Goal: Transaction & Acquisition: Purchase product/service

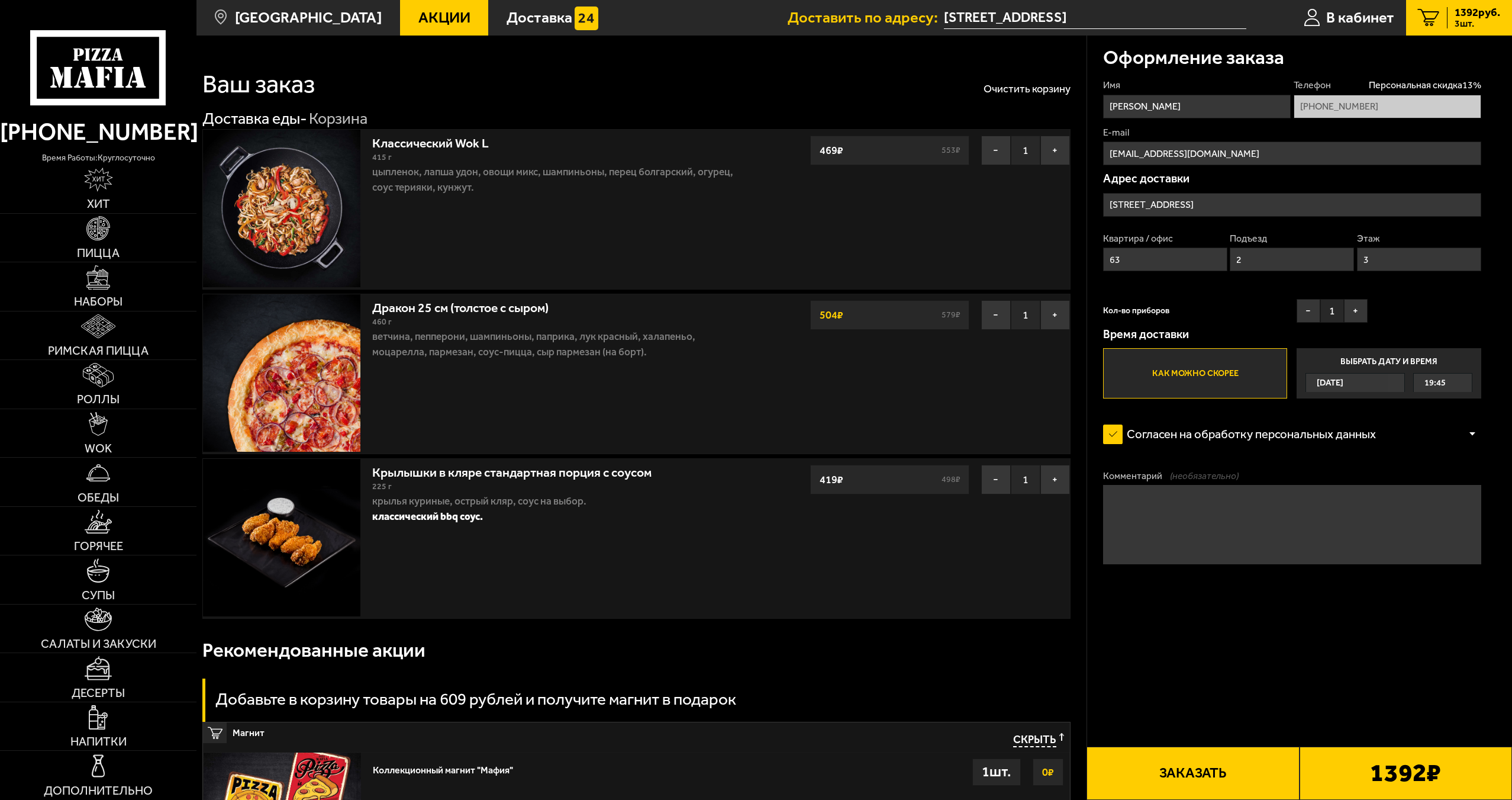
click at [1277, 207] on input "Литейный проспект, 50" at bounding box center [1292, 204] width 378 height 23
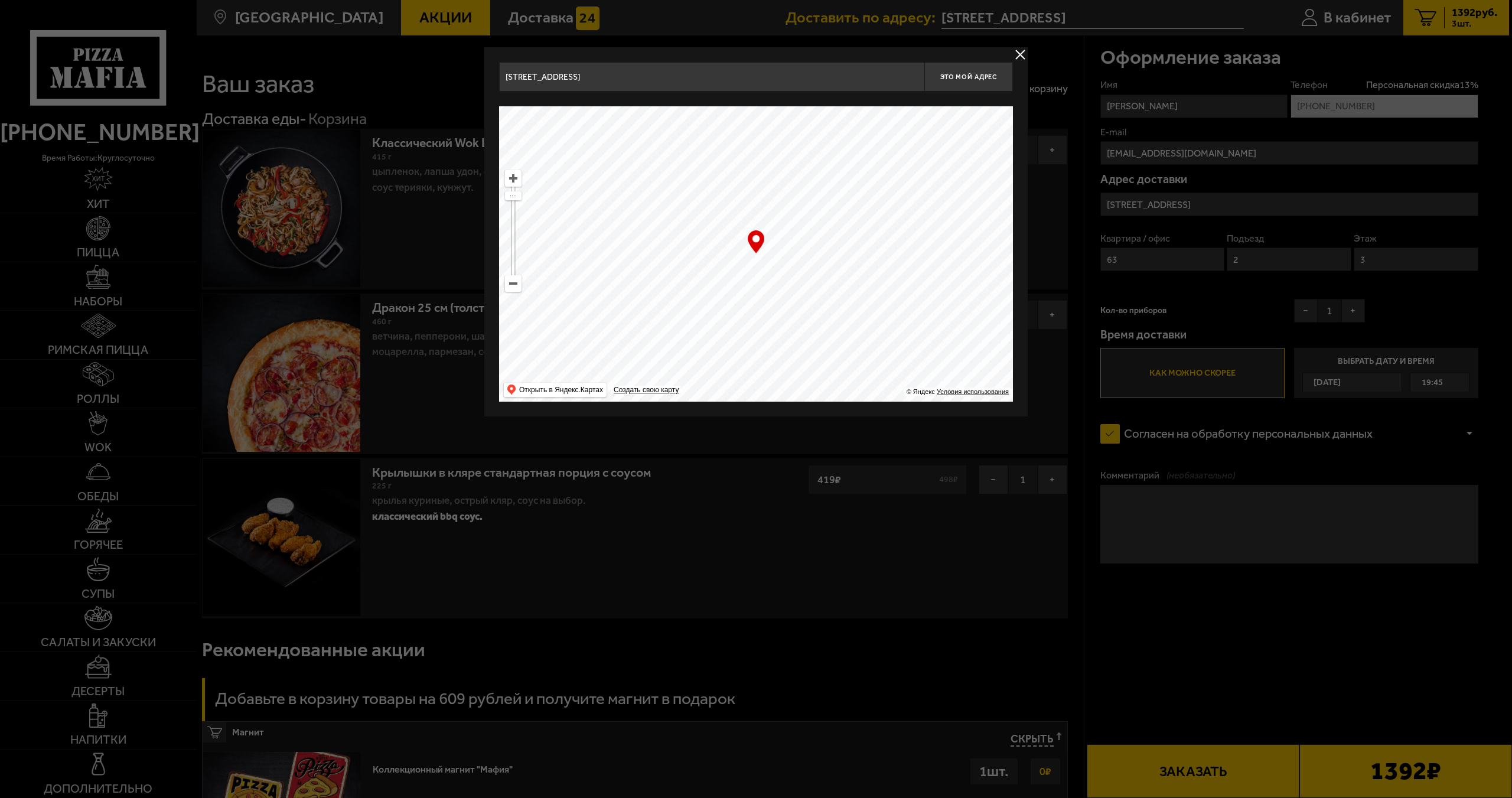
drag, startPoint x: 766, startPoint y: 287, endPoint x: 771, endPoint y: 339, distance: 52.2
click at [771, 337] on ymaps at bounding box center [755, 254] width 513 height 295
drag, startPoint x: 847, startPoint y: 351, endPoint x: 860, endPoint y: 387, distance: 38.3
click at [854, 409] on div "Литейный проспект, 50 Это мой адрес Найдите адрес перетащив карту … © Яндекс Ус…" at bounding box center [756, 232] width 543 height 369
type input "Литейный проспект, 21"
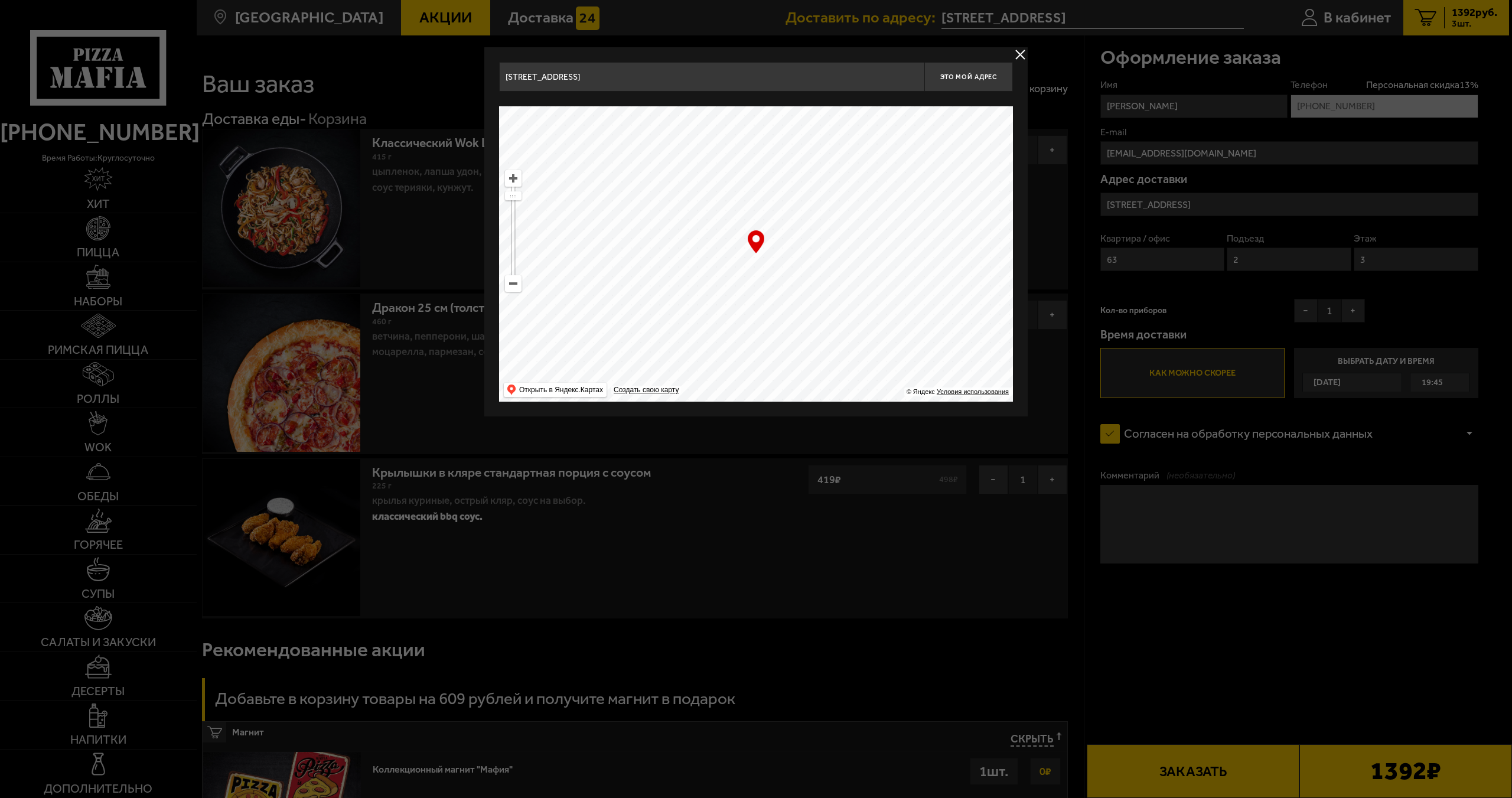
type input "Литейный проспект, 21"
click at [811, 326] on ymaps at bounding box center [755, 254] width 513 height 295
drag, startPoint x: 779, startPoint y: 262, endPoint x: 719, endPoint y: 305, distance: 73.8
click at [739, 293] on ymaps at bounding box center [755, 254] width 513 height 295
drag, startPoint x: 794, startPoint y: 289, endPoint x: 771, endPoint y: 314, distance: 34.0
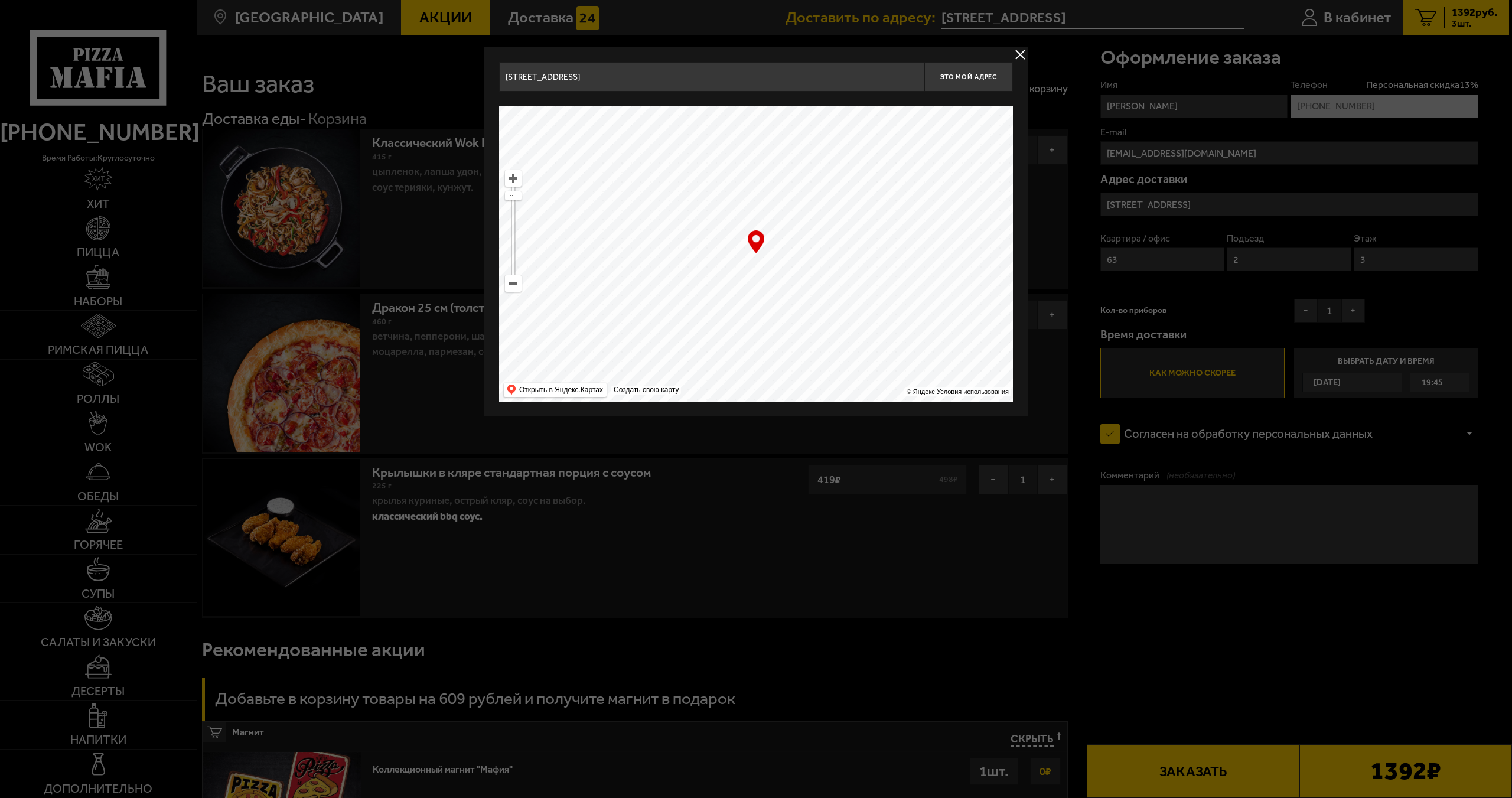
click at [777, 322] on ymaps at bounding box center [755, 254] width 513 height 295
click at [792, 347] on ymaps at bounding box center [755, 254] width 513 height 295
type input "Лесной проспект, 17В"
click at [521, 289] on ymaps at bounding box center [513, 283] width 17 height 17
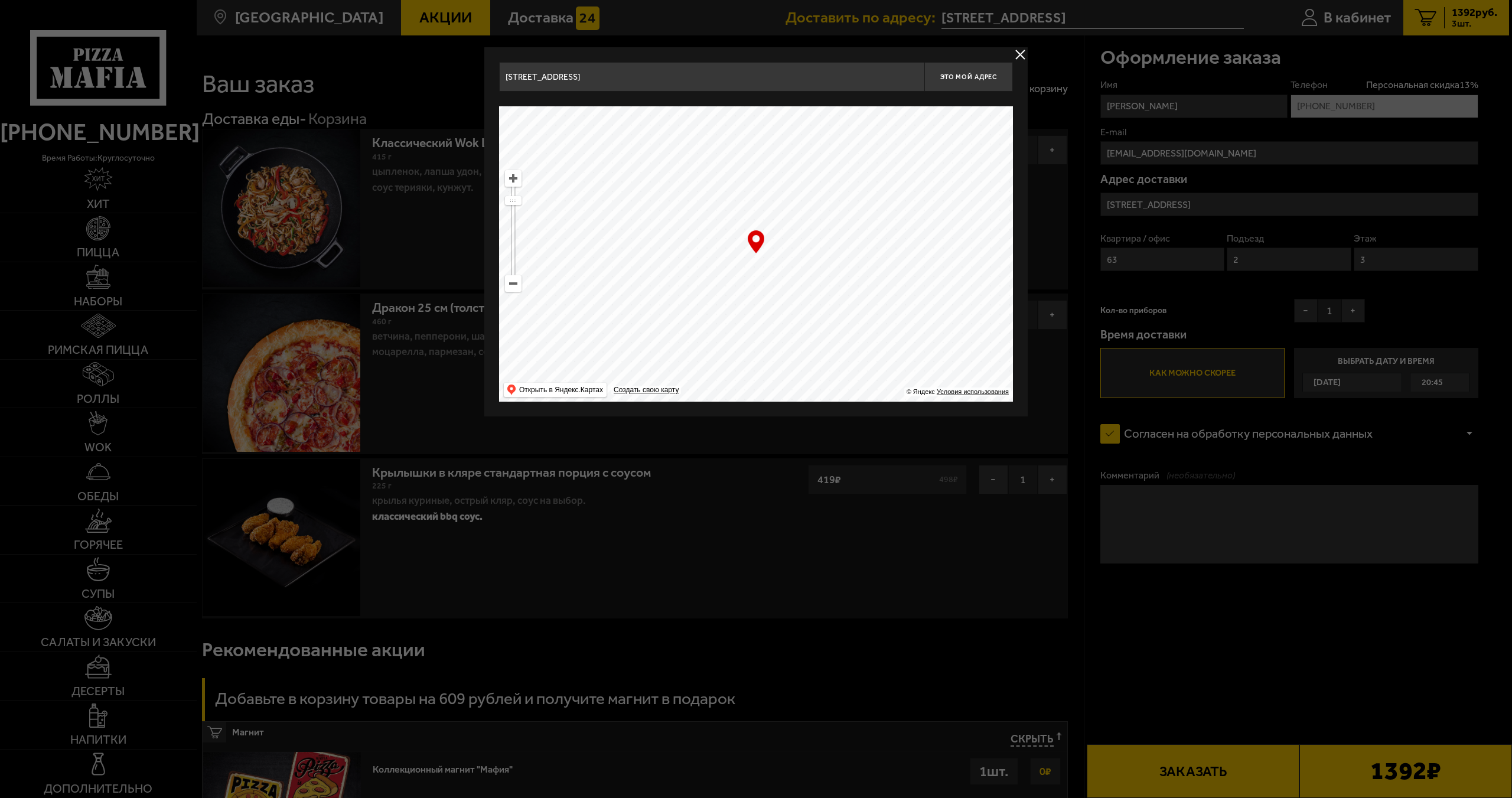
click at [521, 289] on ymaps at bounding box center [513, 283] width 17 height 17
drag, startPoint x: 779, startPoint y: 282, endPoint x: 754, endPoint y: 286, distance: 25.3
click at [764, 317] on ymaps at bounding box center [755, 254] width 513 height 295
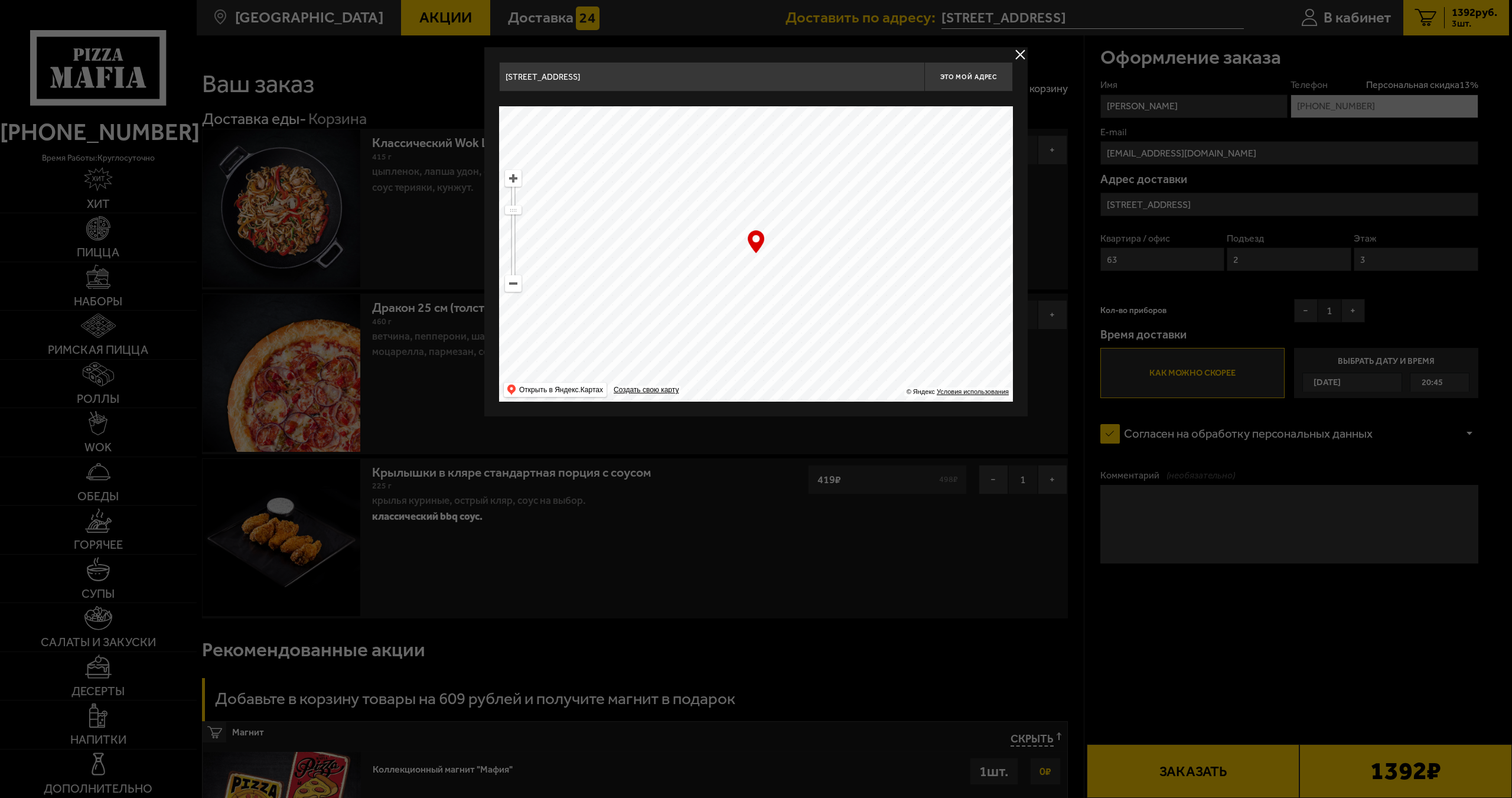
drag, startPoint x: 781, startPoint y: 256, endPoint x: 764, endPoint y: 179, distance: 78.9
click at [764, 179] on ymaps at bounding box center [755, 254] width 513 height 295
type input "Бестужевская улица, 10"
drag, startPoint x: 781, startPoint y: 179, endPoint x: 828, endPoint y: 358, distance: 185.1
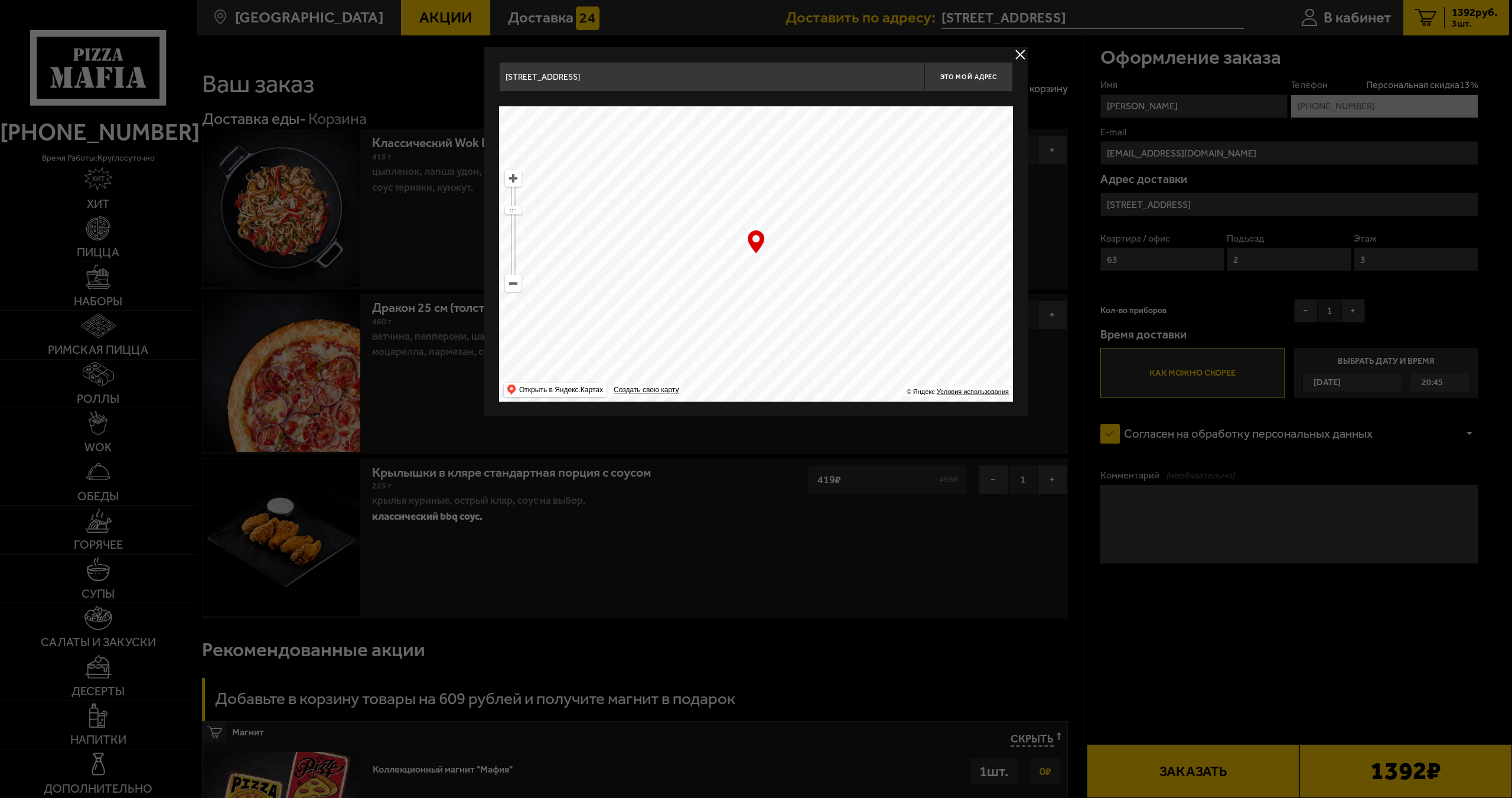
click at [828, 358] on ymaps at bounding box center [755, 254] width 513 height 295
click at [517, 179] on ymaps at bounding box center [513, 178] width 15 height 15
drag, startPoint x: 517, startPoint y: 179, endPoint x: 905, endPoint y: 276, distance: 399.9
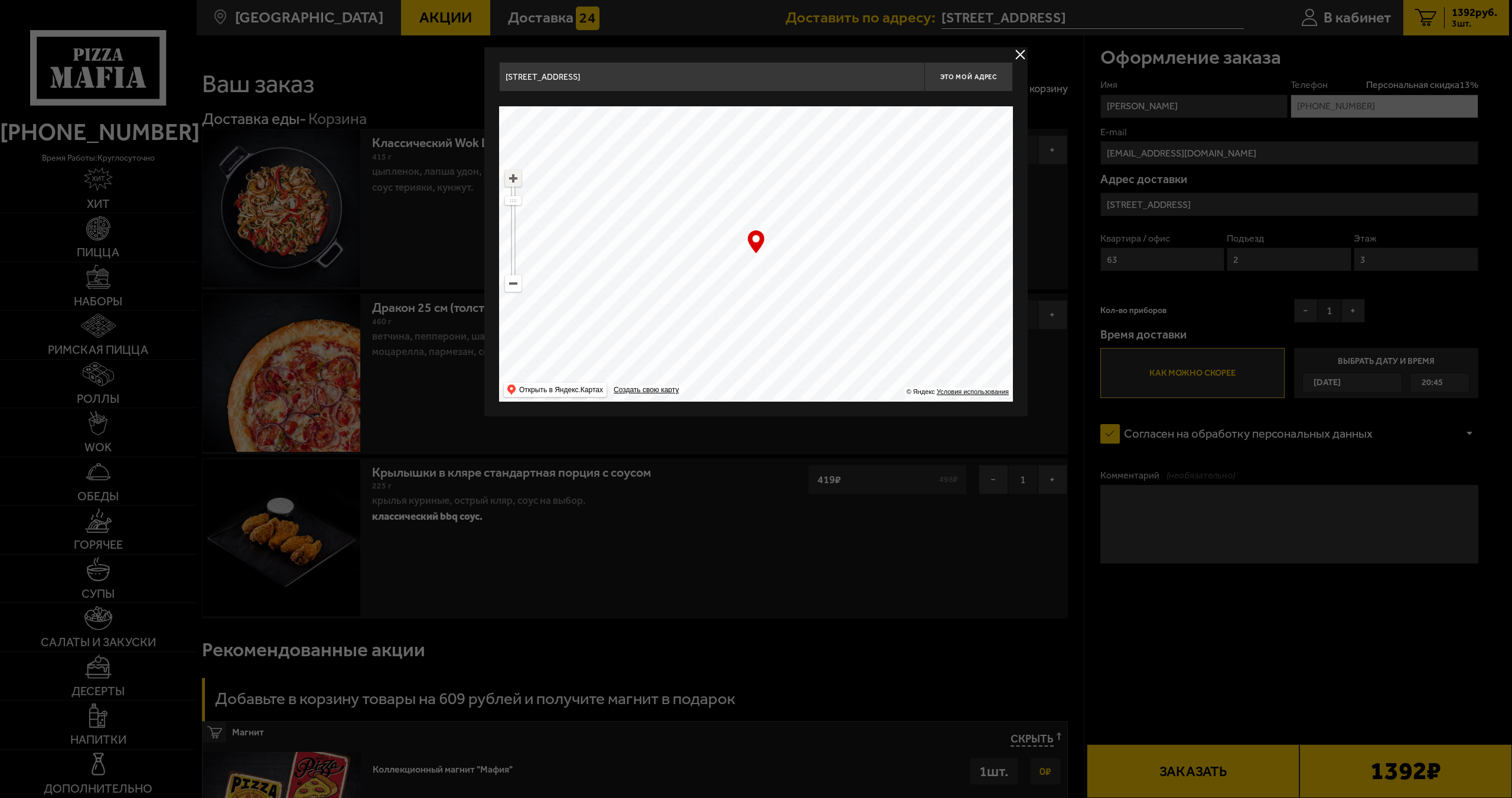
click at [519, 180] on ymaps at bounding box center [513, 178] width 15 height 15
drag, startPoint x: 913, startPoint y: 309, endPoint x: 905, endPoint y: 372, distance: 63.5
click at [905, 372] on ymaps at bounding box center [755, 254] width 513 height 295
type input "[STREET_ADDRESS]"
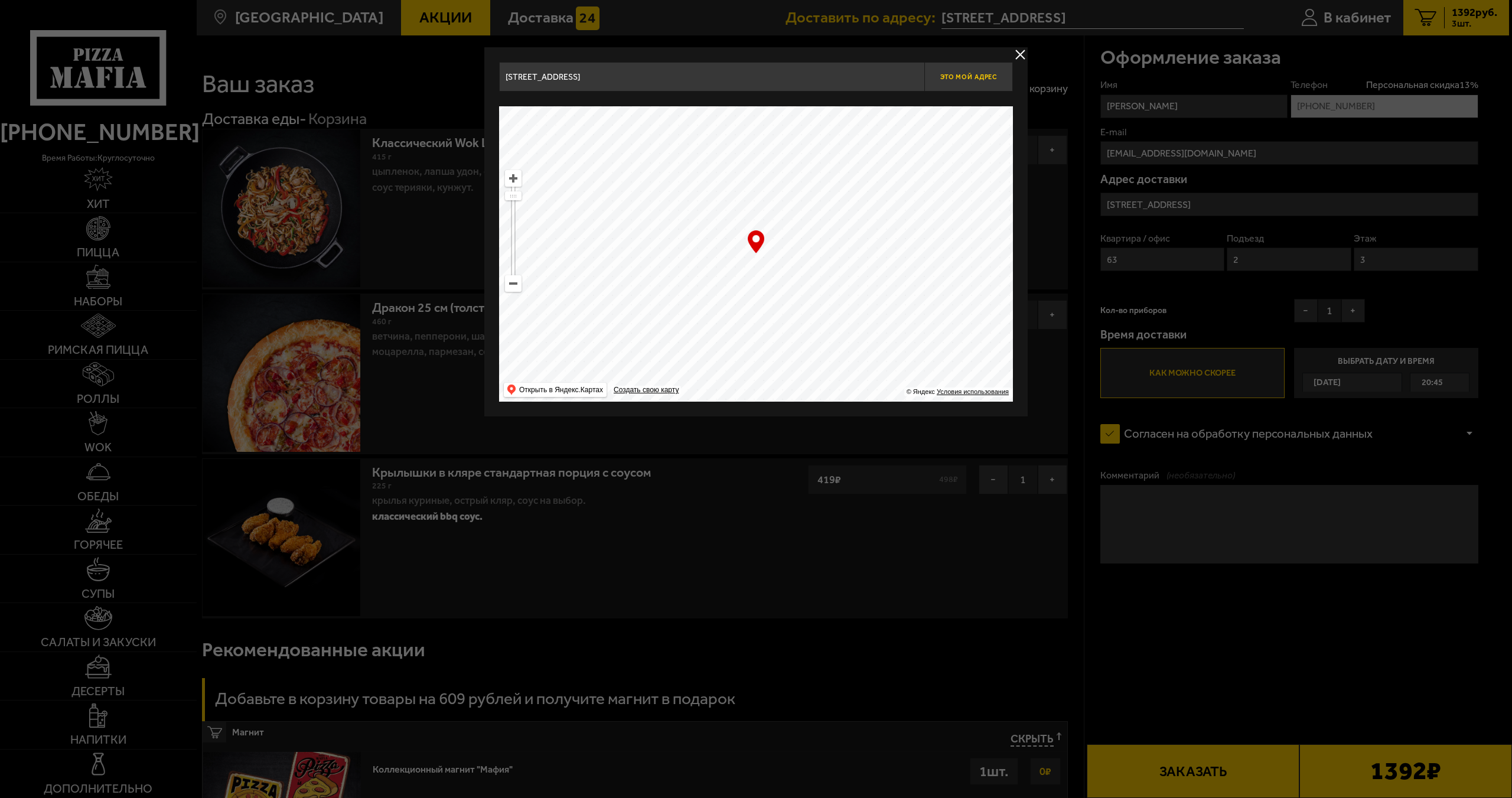
click at [951, 73] on span "Это мой адрес" at bounding box center [968, 77] width 56 height 8
click at [952, 73] on span "Это мой адрес" at bounding box center [968, 77] width 56 height 8
